Goal: Task Accomplishment & Management: Manage account settings

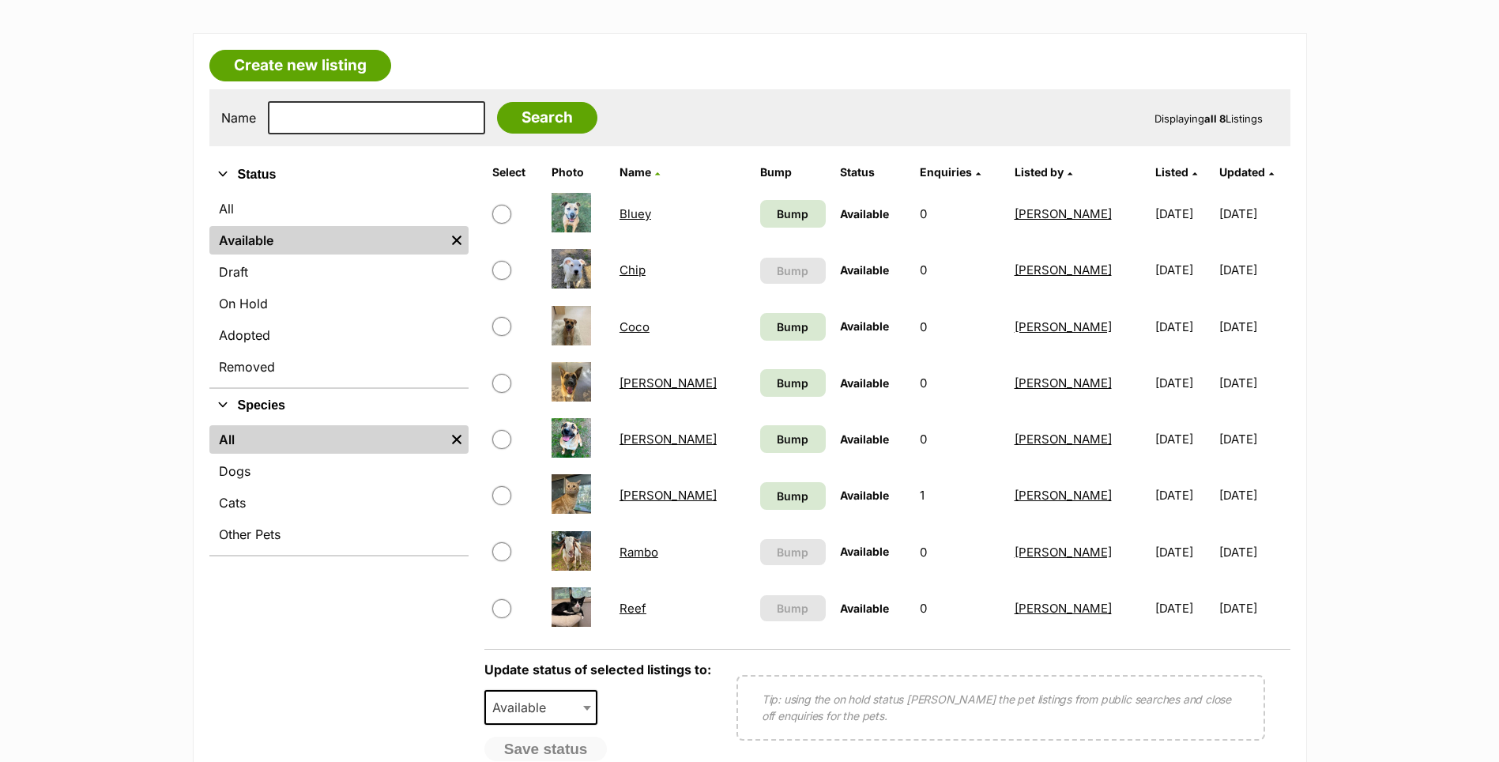
scroll to position [237, 0]
click at [504, 438] on input "checkbox" at bounding box center [501, 437] width 19 height 19
checkbox input "true"
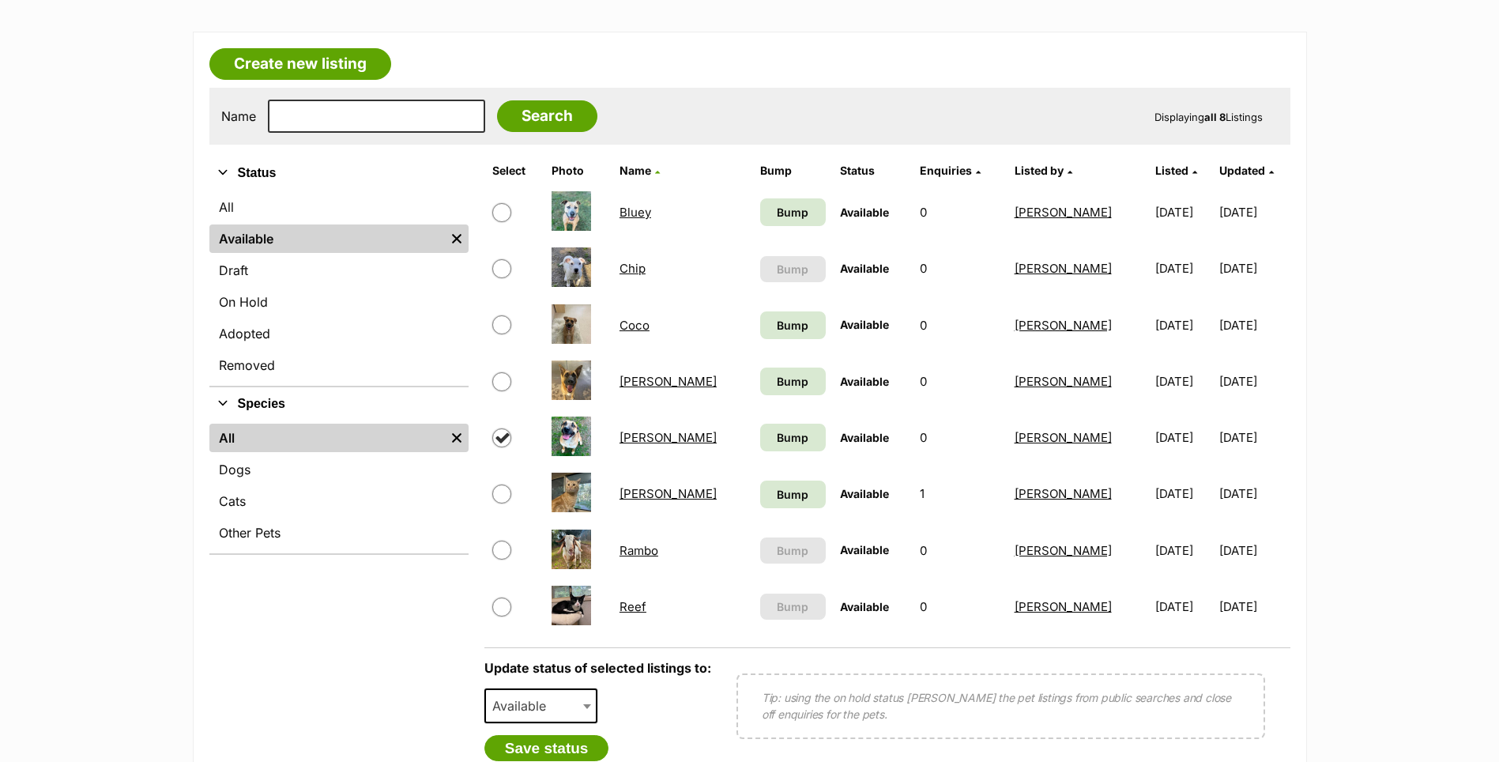
click at [499, 607] on input "checkbox" at bounding box center [501, 606] width 19 height 19
checkbox input "true"
click at [523, 714] on span "Available" at bounding box center [524, 705] width 76 height 22
select select "rehomed"
click at [584, 754] on button "Save status" at bounding box center [546, 748] width 125 height 27
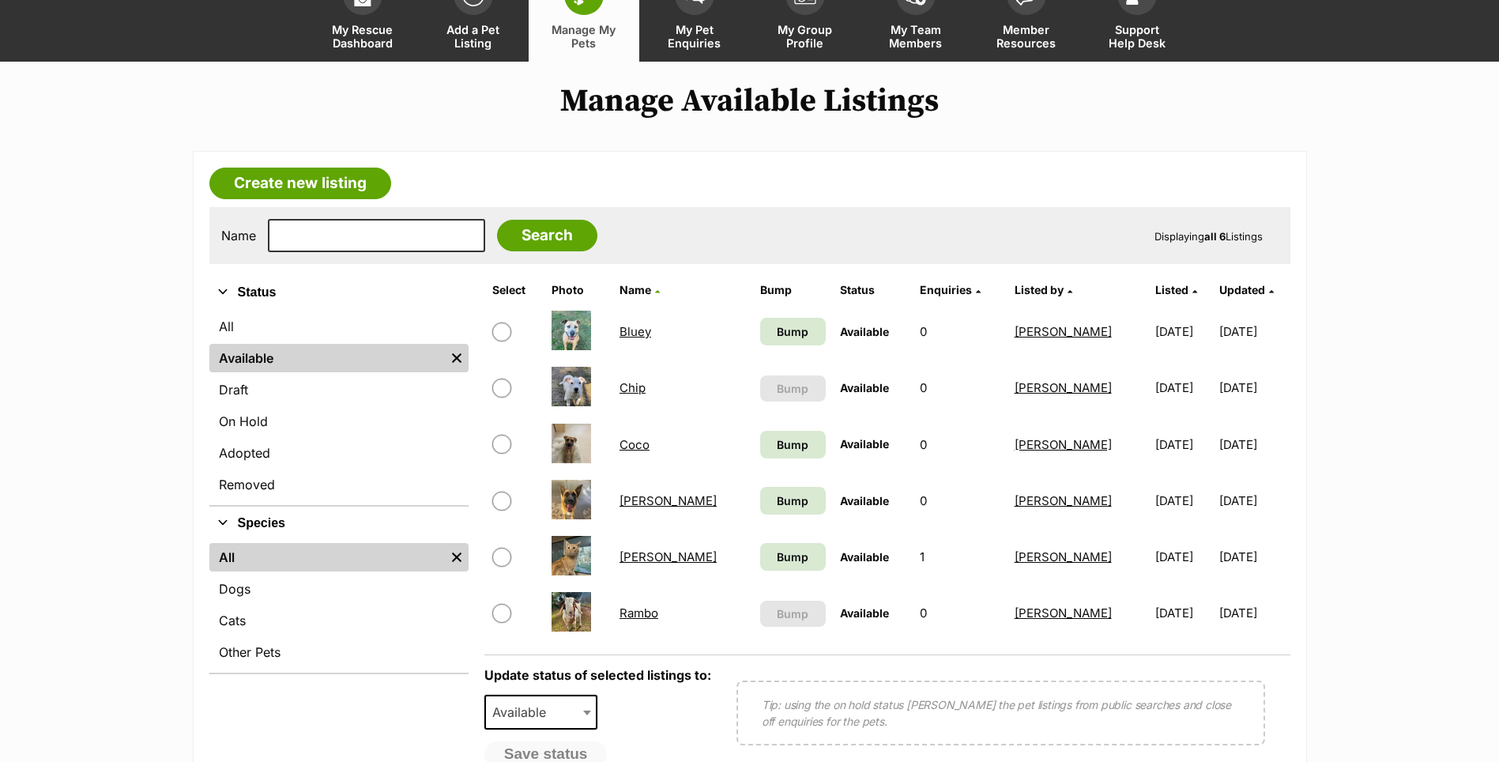
scroll to position [0, 0]
